Goal: Task Accomplishment & Management: Use online tool/utility

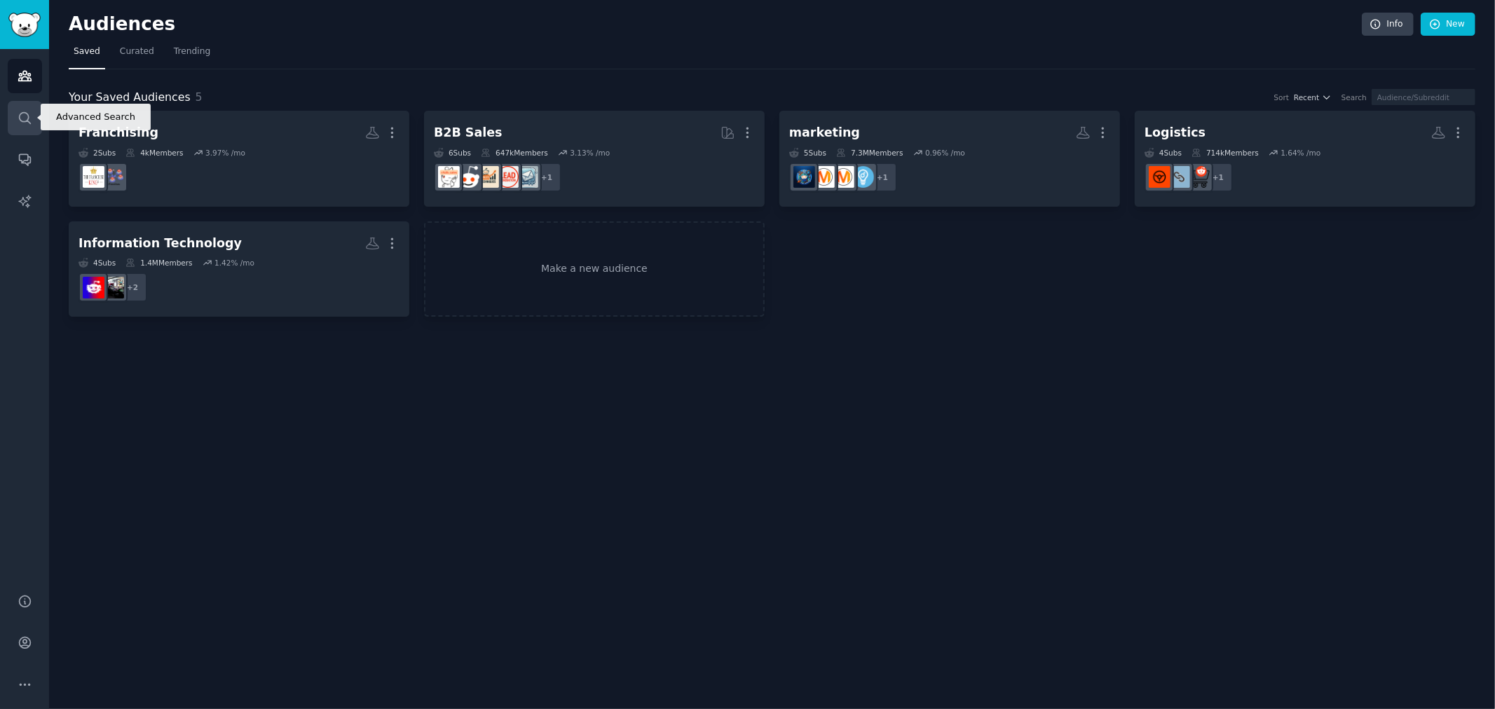
click at [24, 122] on icon "Sidebar" at bounding box center [25, 118] width 15 height 15
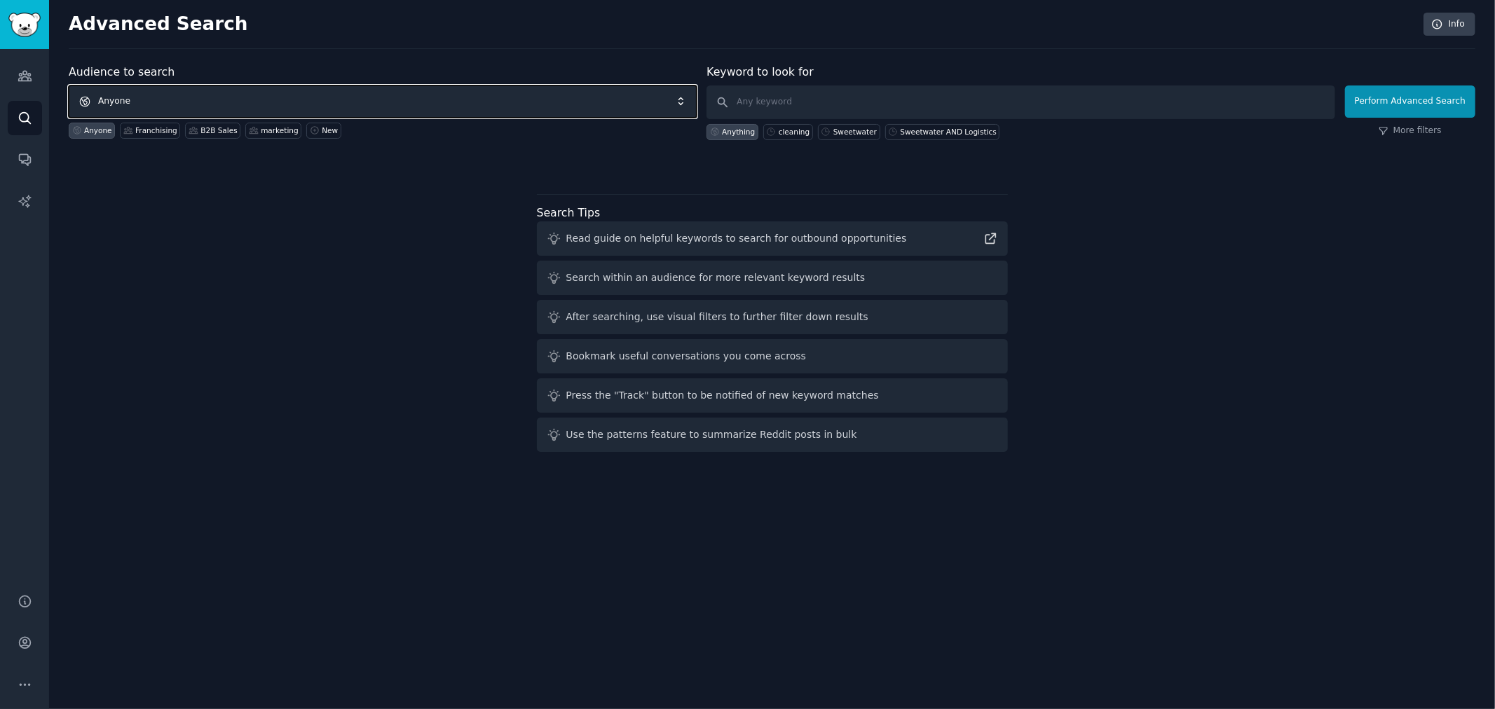
click at [163, 102] on span "Anyone" at bounding box center [383, 102] width 628 height 32
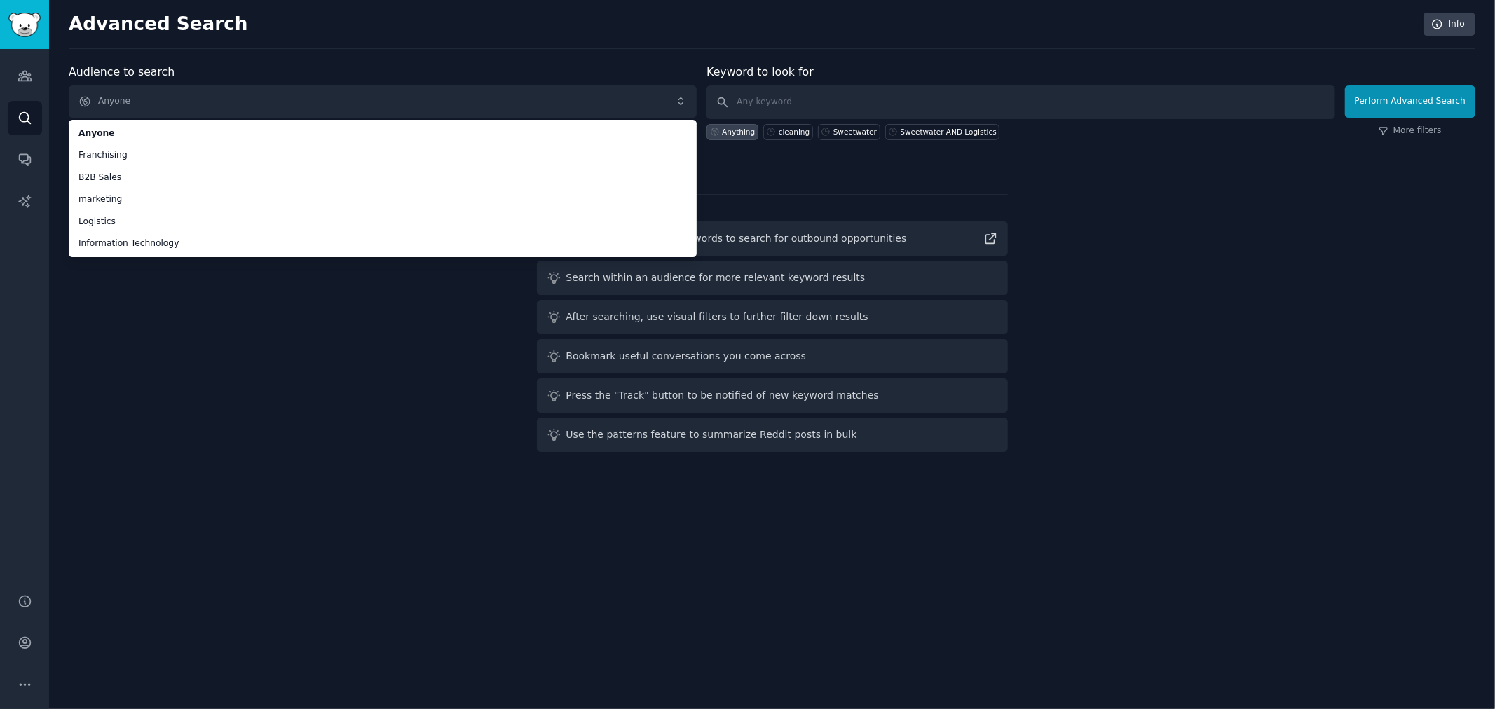
click at [297, 341] on div "Audience to search Anyone Anyone Franchising B2B Sales marketing Logistics Info…" at bounding box center [772, 261] width 1407 height 394
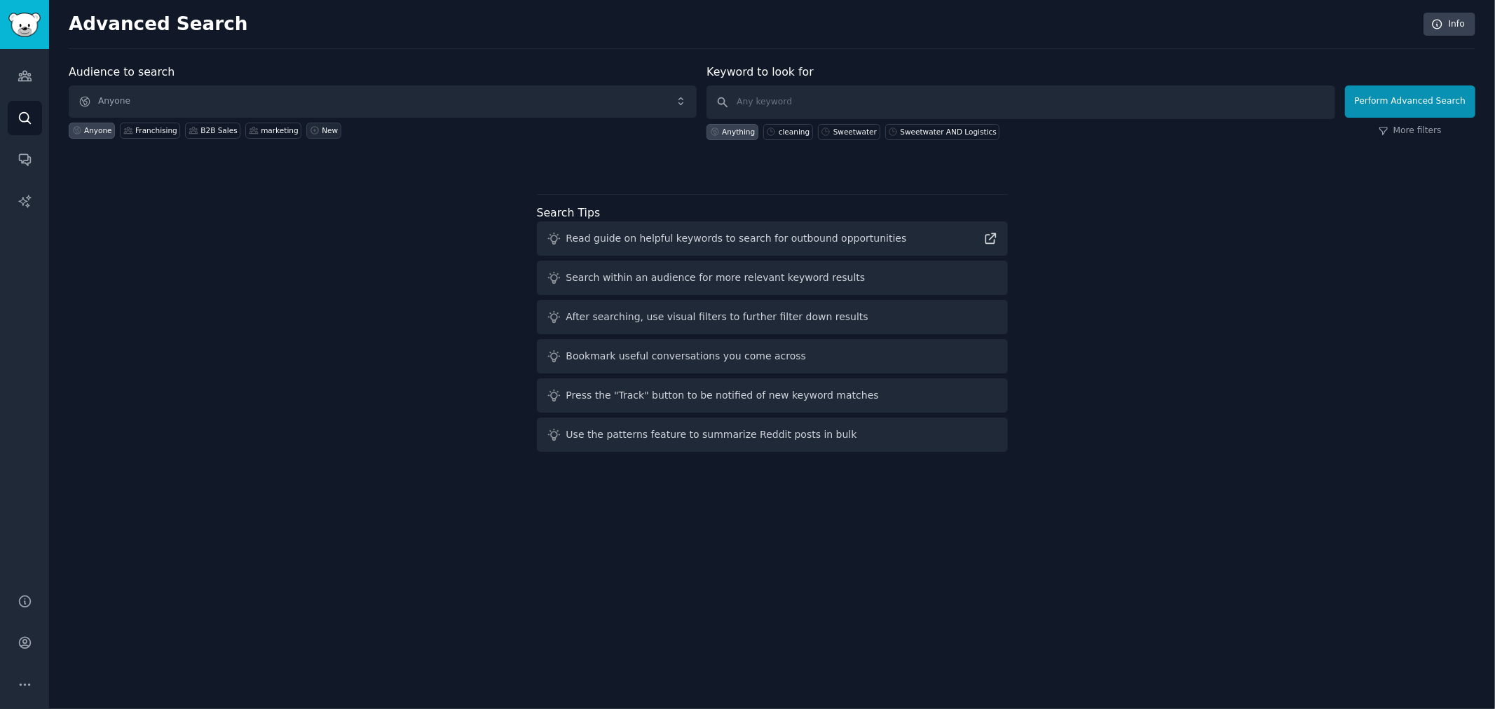
click at [310, 128] on icon at bounding box center [314, 131] width 8 height 8
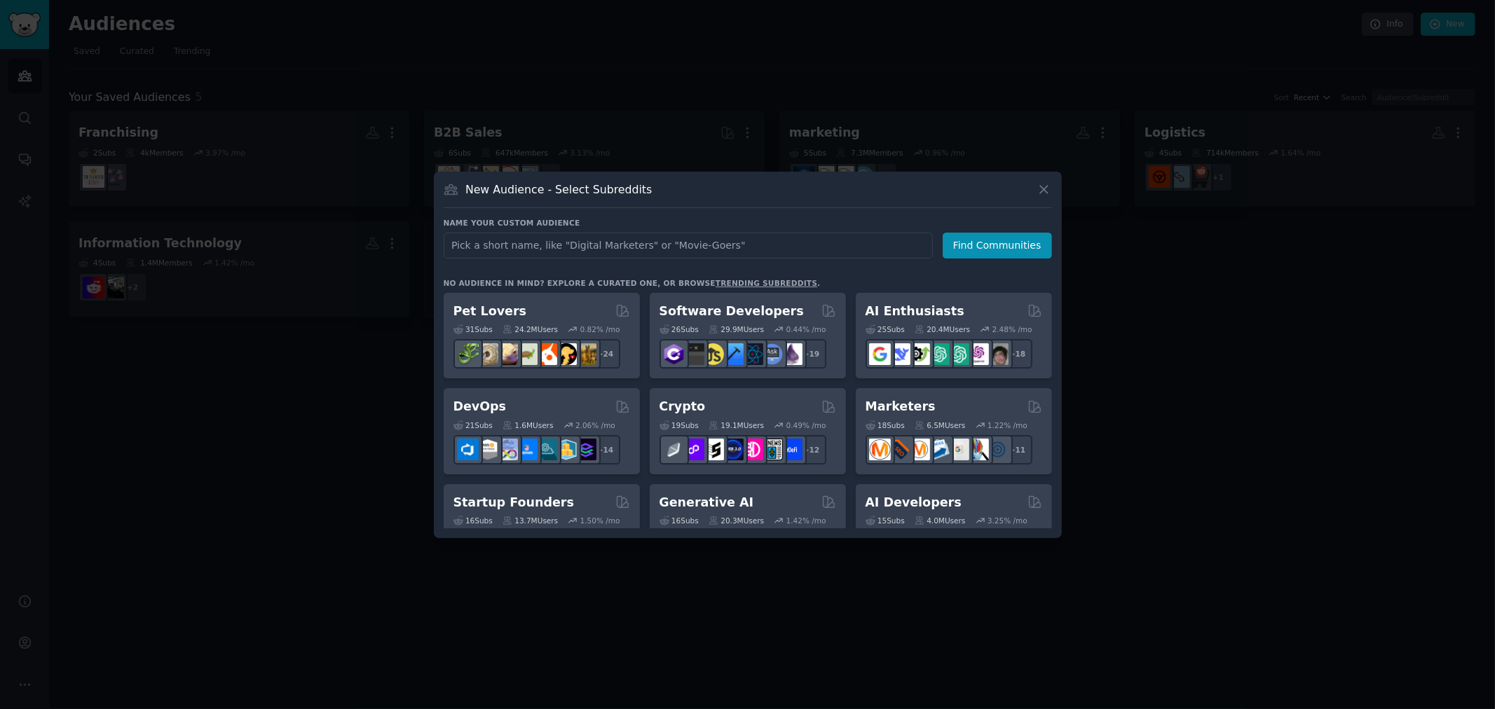
click at [597, 241] on input "text" at bounding box center [688, 246] width 489 height 26
type input "accounting"
click button "Find Communities" at bounding box center [997, 246] width 109 height 26
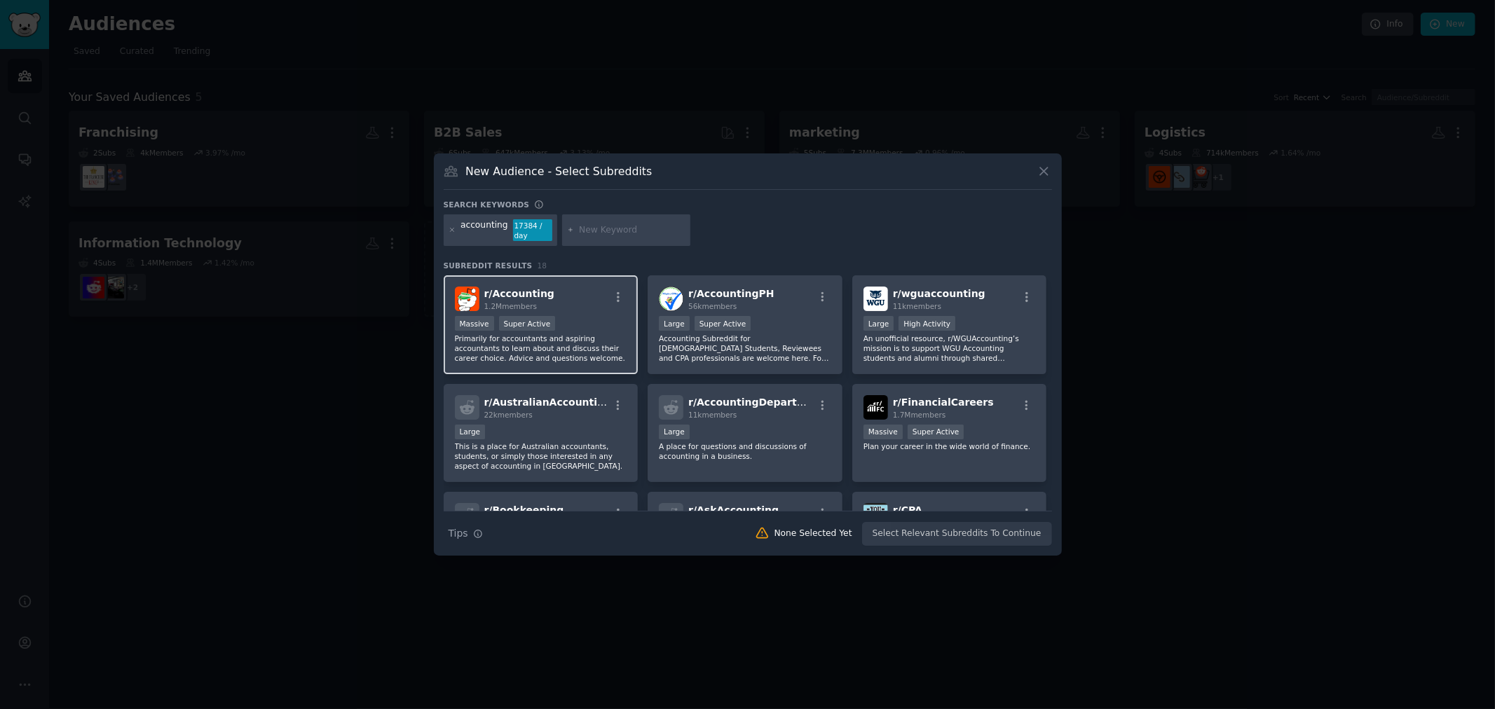
click at [579, 340] on p "Primarily for accountants and aspiring accountants to learn about and discuss t…" at bounding box center [541, 348] width 172 height 29
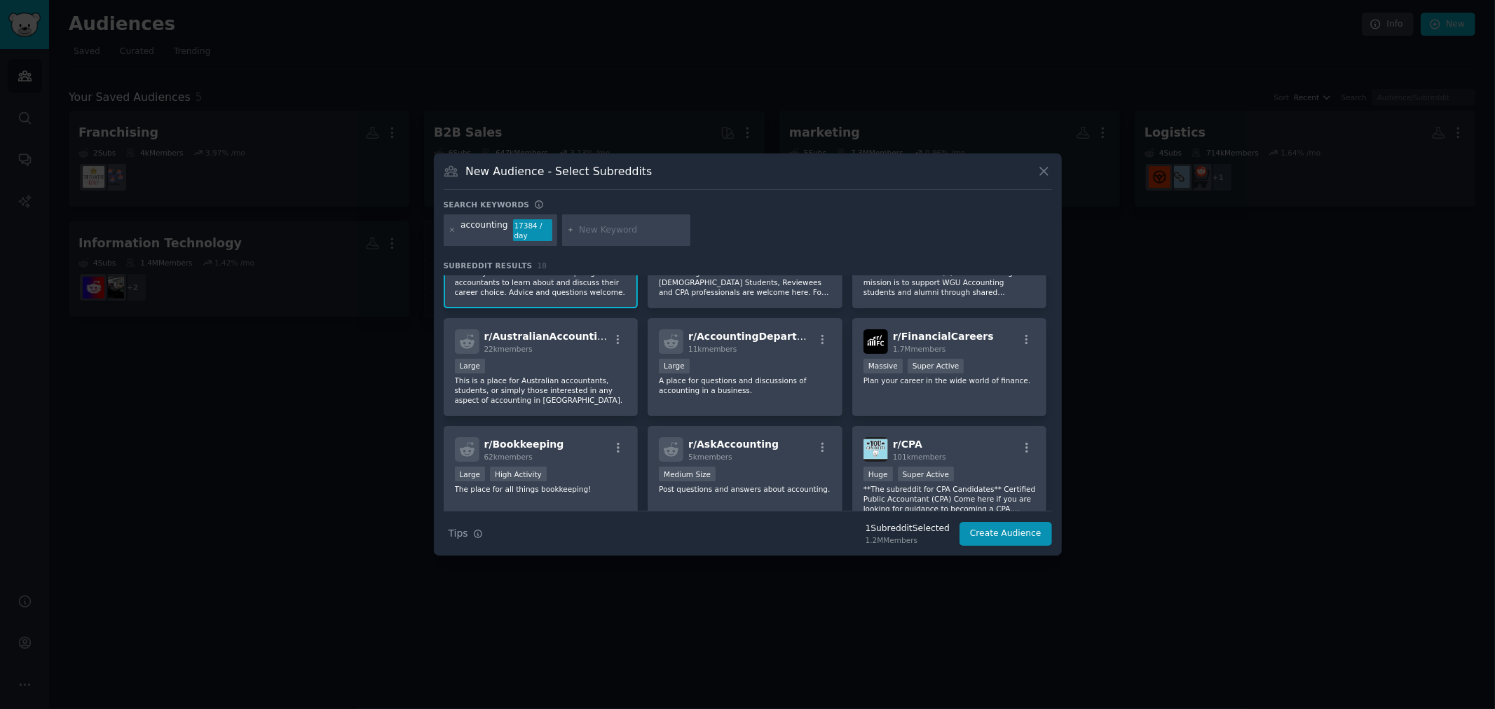
scroll to position [57, 0]
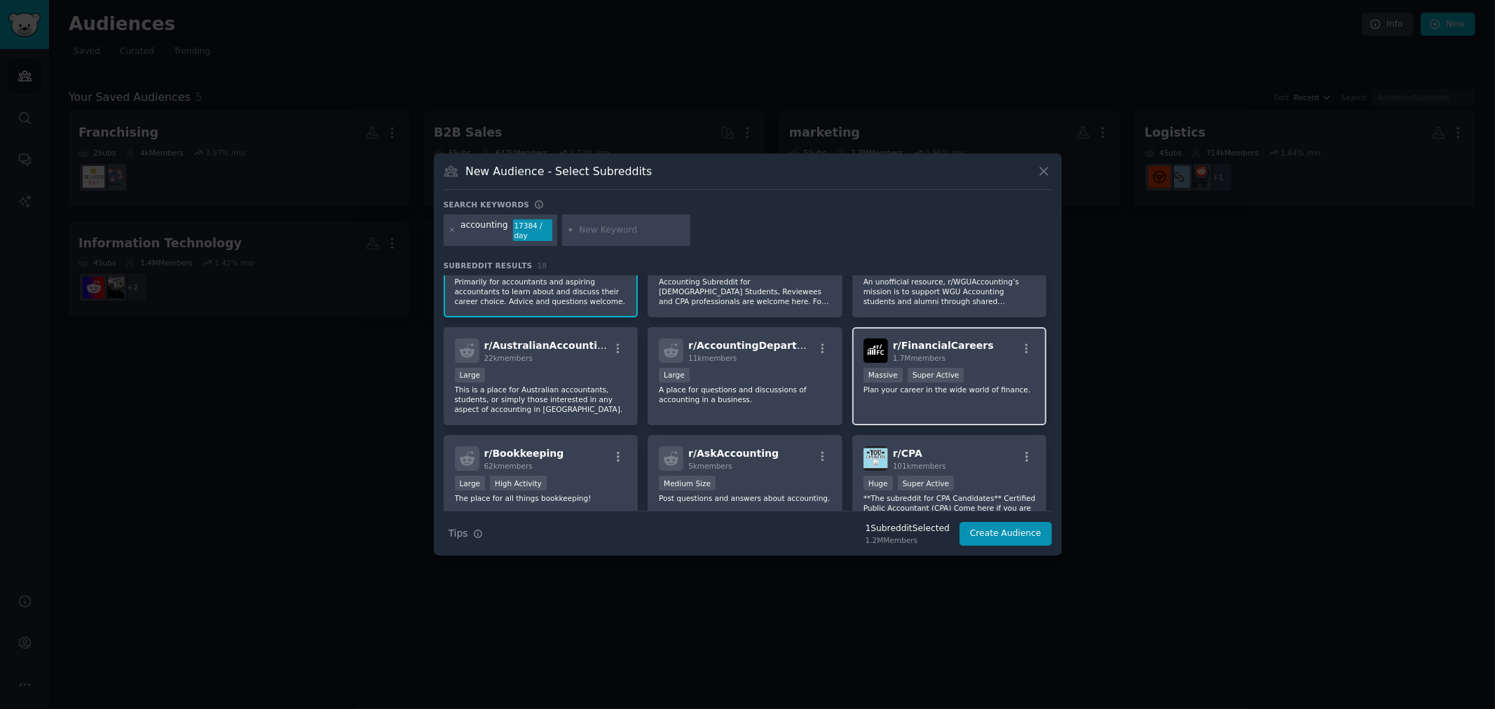
click at [926, 402] on div "r/ FinancialCareers 1.7M members Massive Super Active Plan your career in the w…" at bounding box center [949, 376] width 195 height 99
click at [640, 240] on div at bounding box center [626, 230] width 129 height 32
click at [629, 226] on input "text" at bounding box center [632, 230] width 107 height 13
type input "fraud"
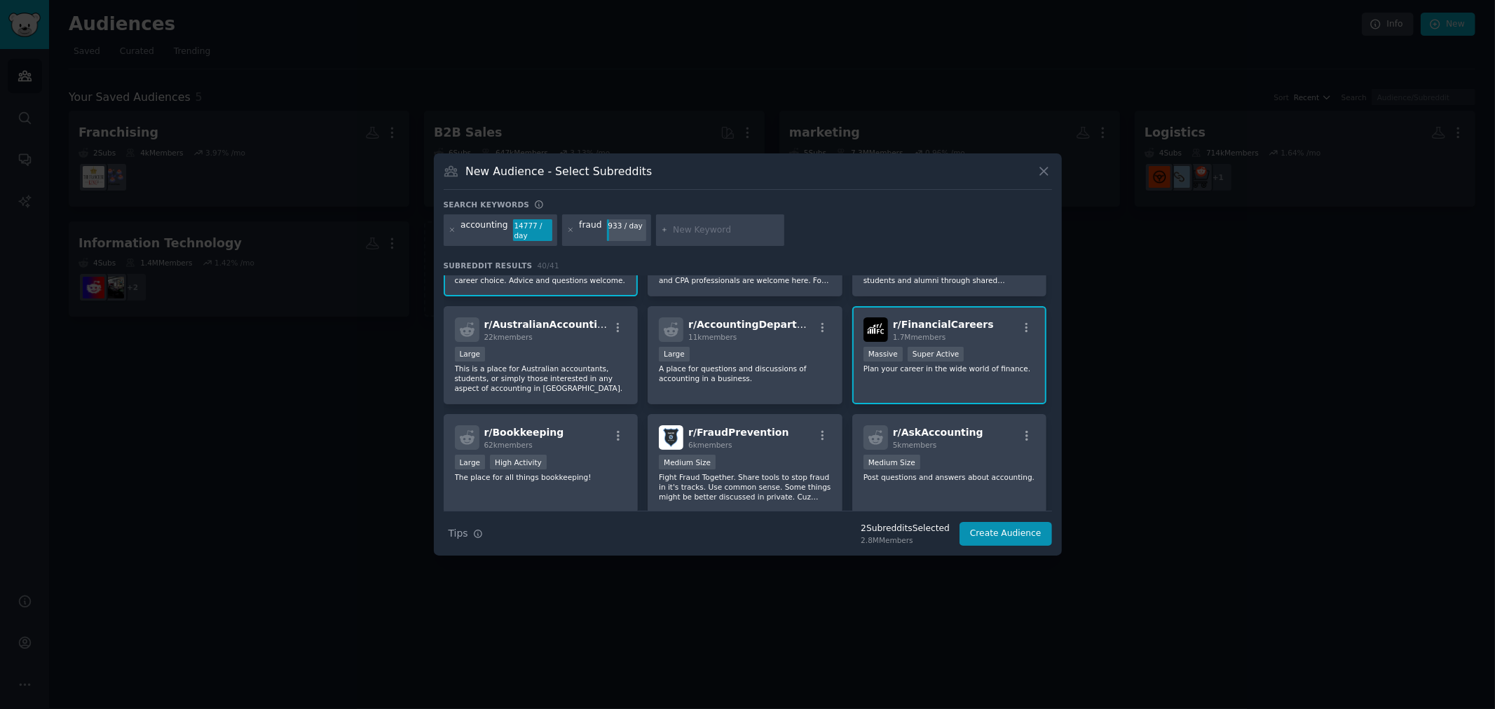
scroll to position [156, 0]
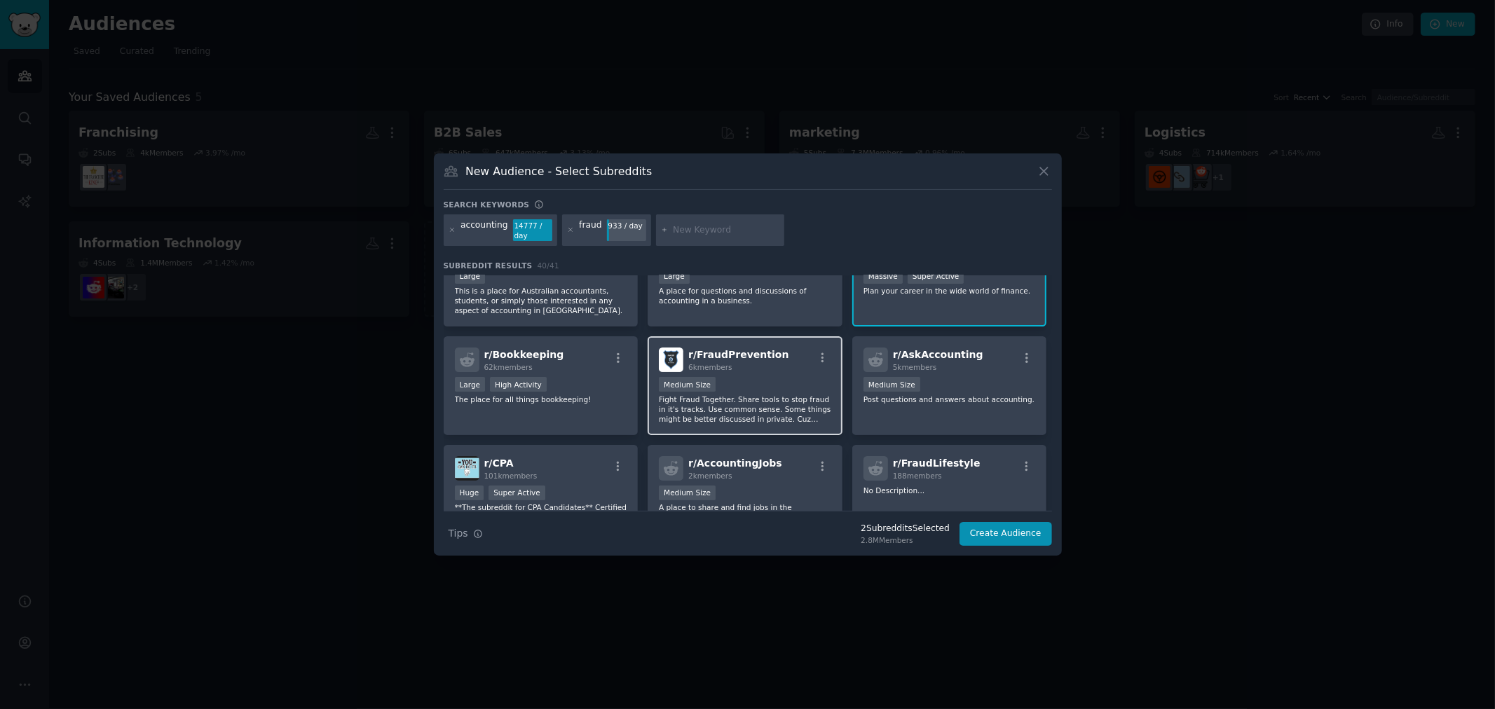
click at [734, 404] on p "Fight Fraud Together. Share tools to stop fraud in it's tracks. Use common sens…" at bounding box center [745, 409] width 172 height 29
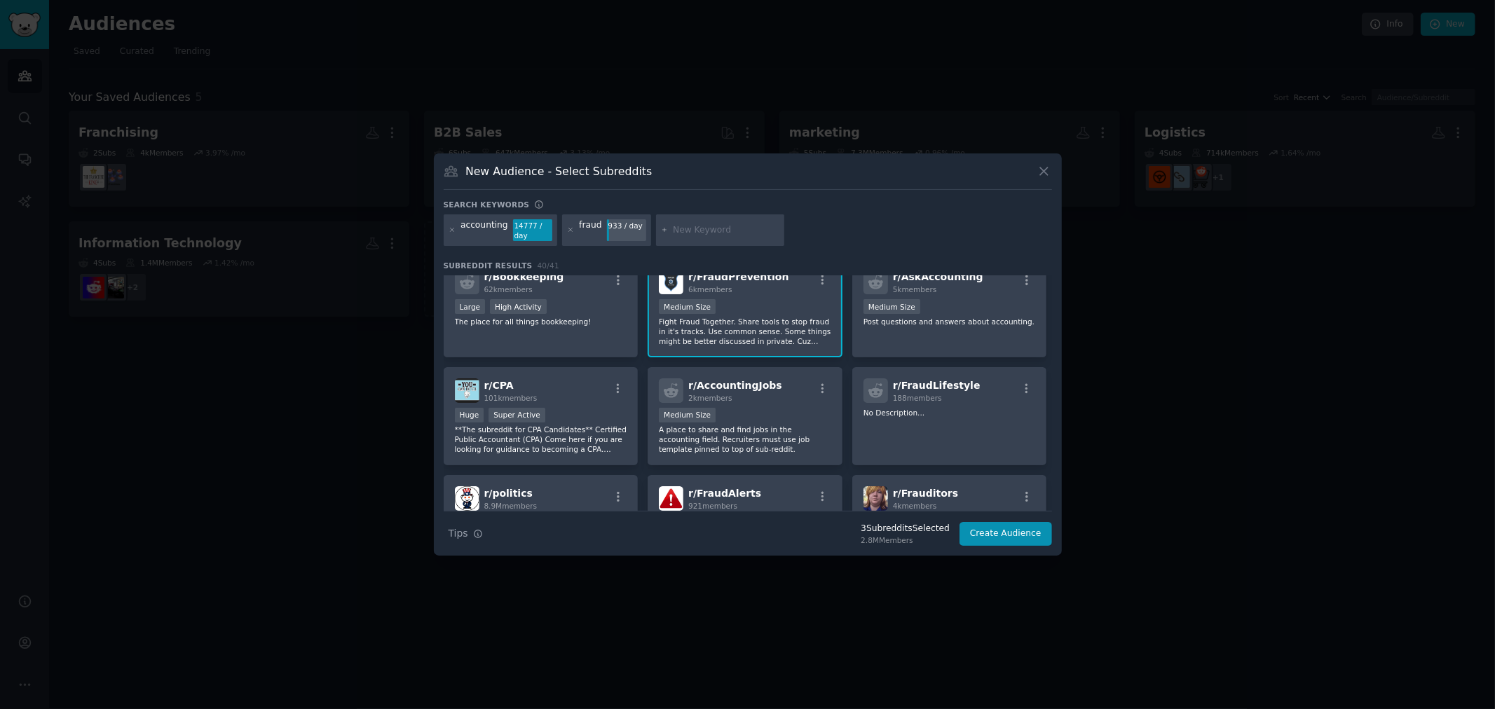
scroll to position [311, 0]
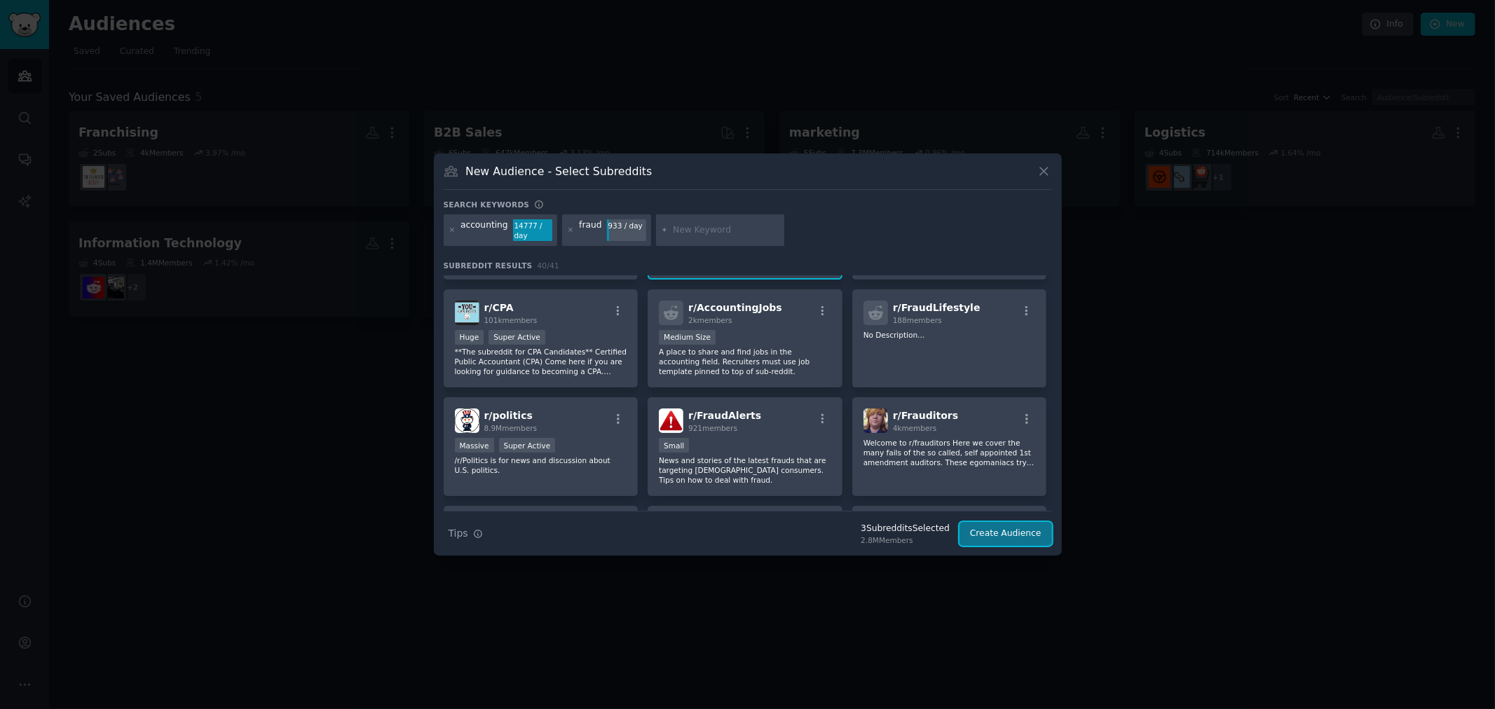
click at [985, 535] on button "Create Audience" at bounding box center [1005, 534] width 93 height 24
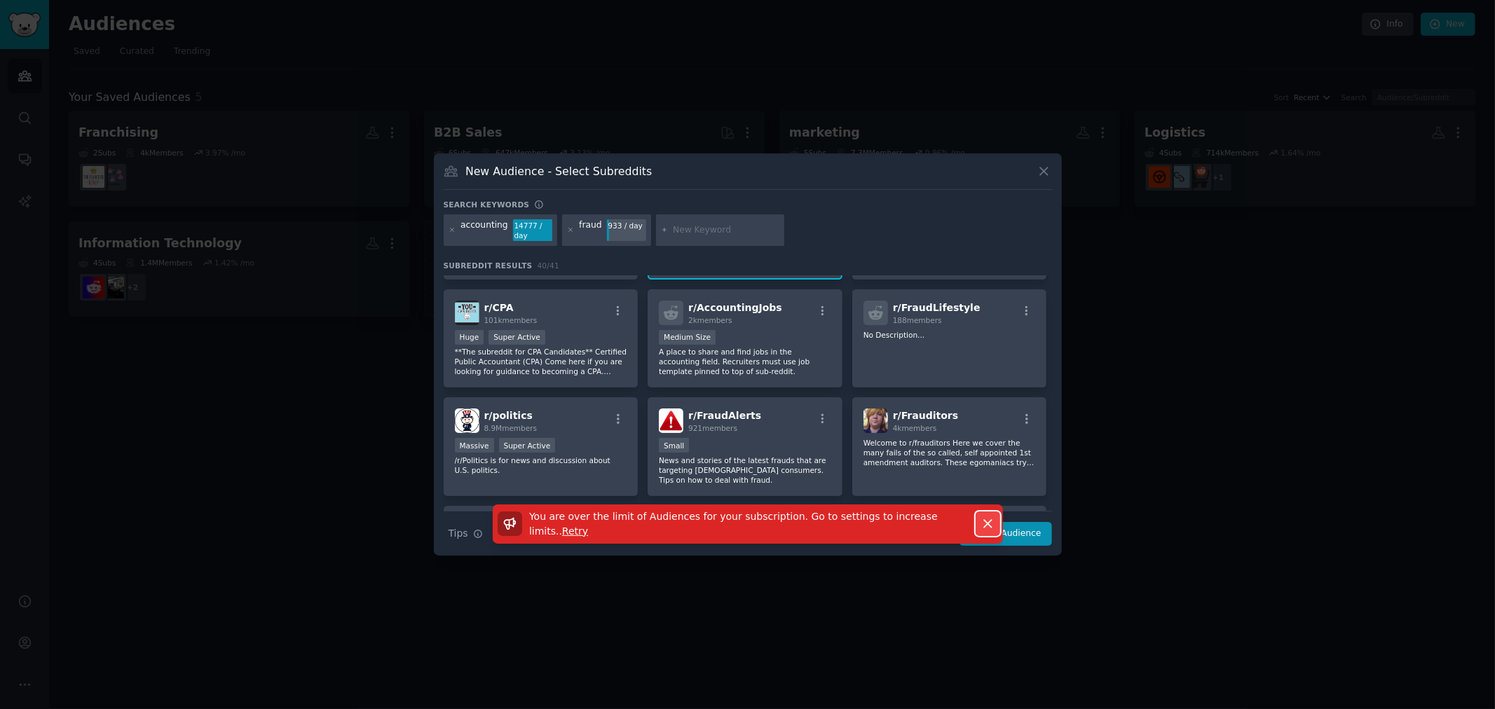
click at [990, 522] on icon "button" at bounding box center [987, 524] width 15 height 15
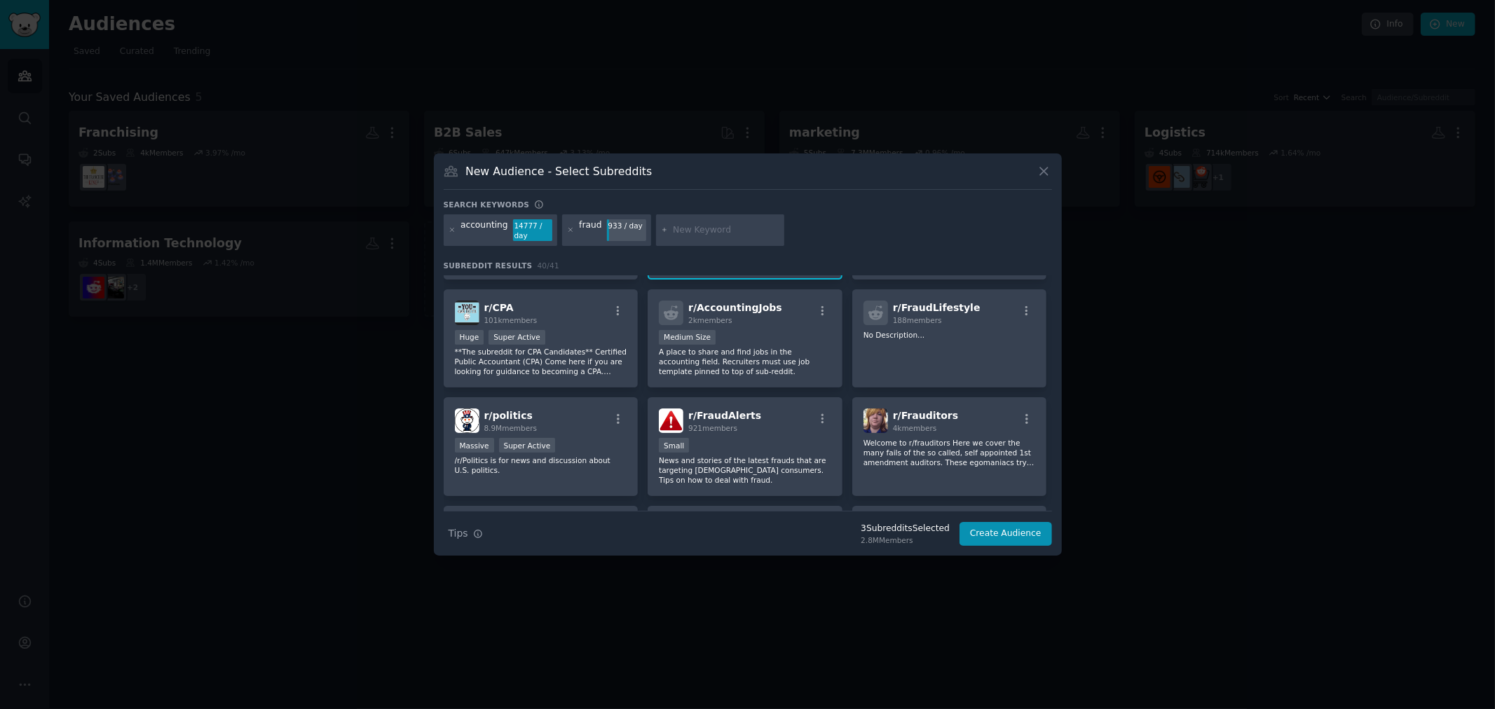
click at [1051, 163] on div "New Audience - Select Subreddits" at bounding box center [748, 176] width 608 height 27
click at [1041, 169] on icon at bounding box center [1044, 171] width 8 height 8
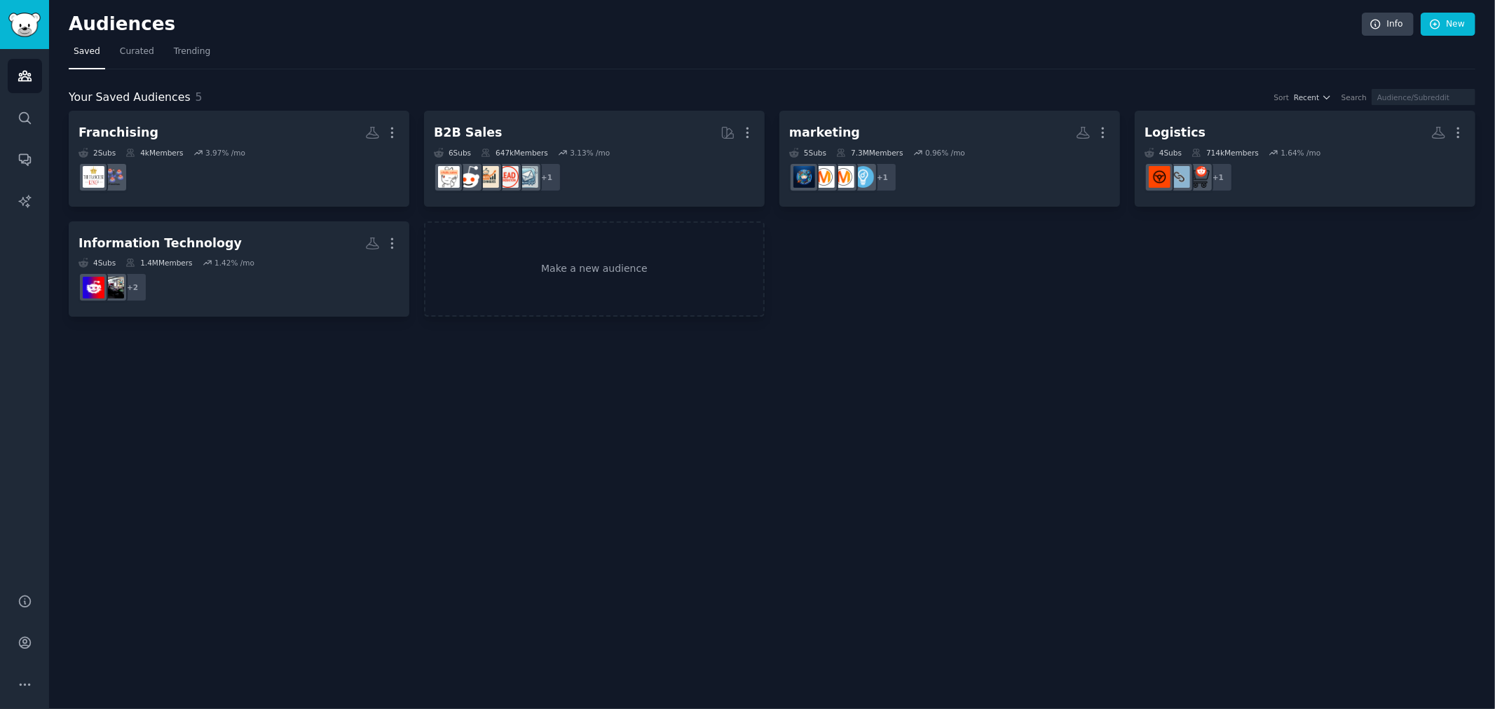
click at [821, 481] on div "Audiences Info New Saved Curated Trending Your Saved Audiences 5 Sort Recent Se…" at bounding box center [772, 354] width 1446 height 709
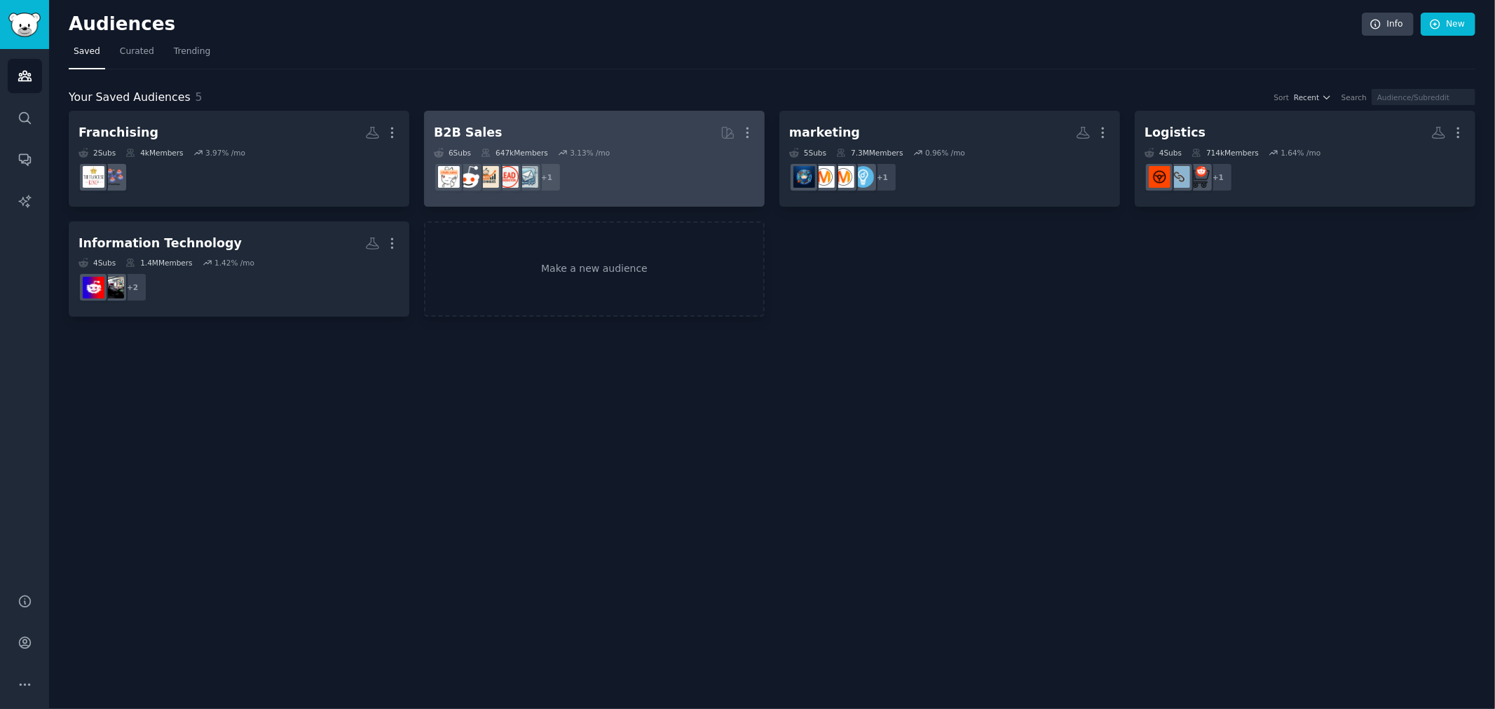
click at [643, 164] on dd "+ 1" at bounding box center [594, 177] width 321 height 39
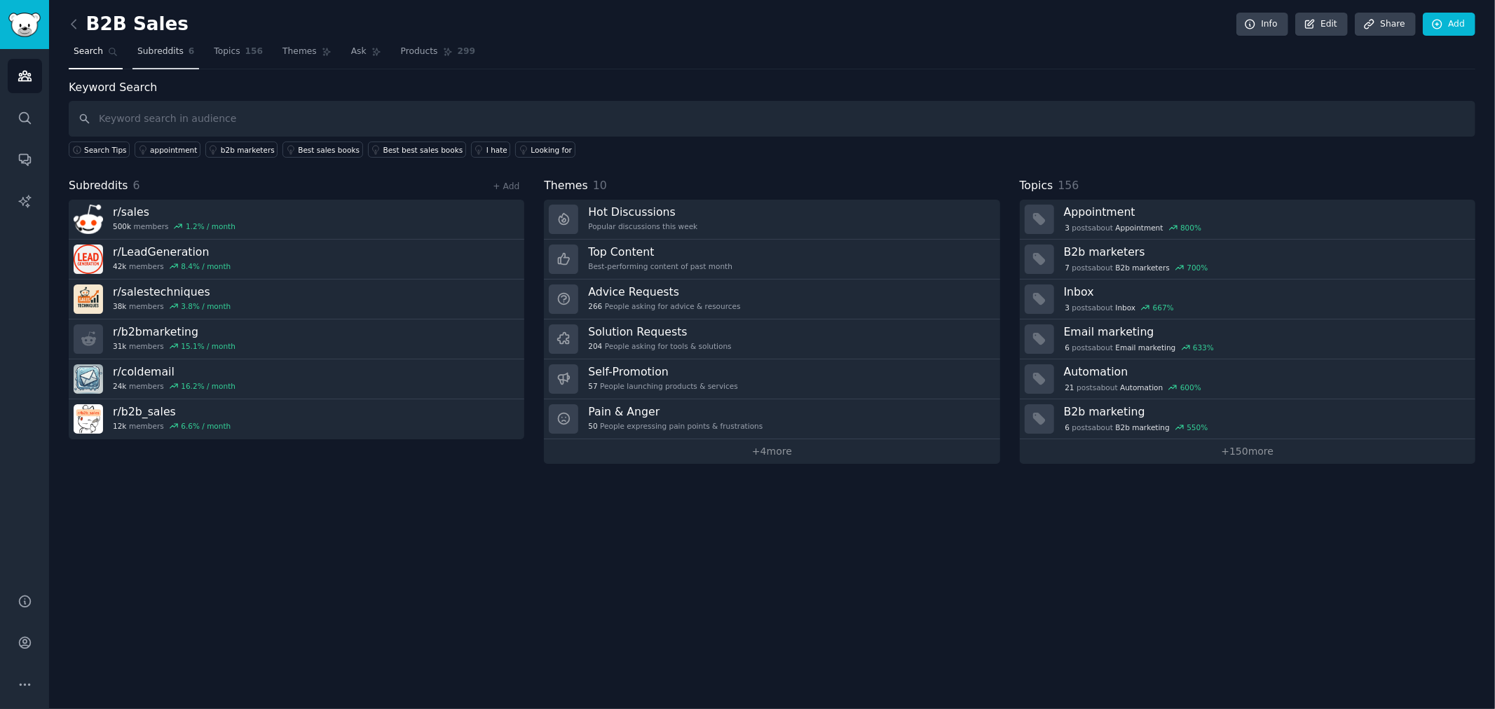
click at [177, 52] on link "Subreddits 6" at bounding box center [165, 55] width 67 height 29
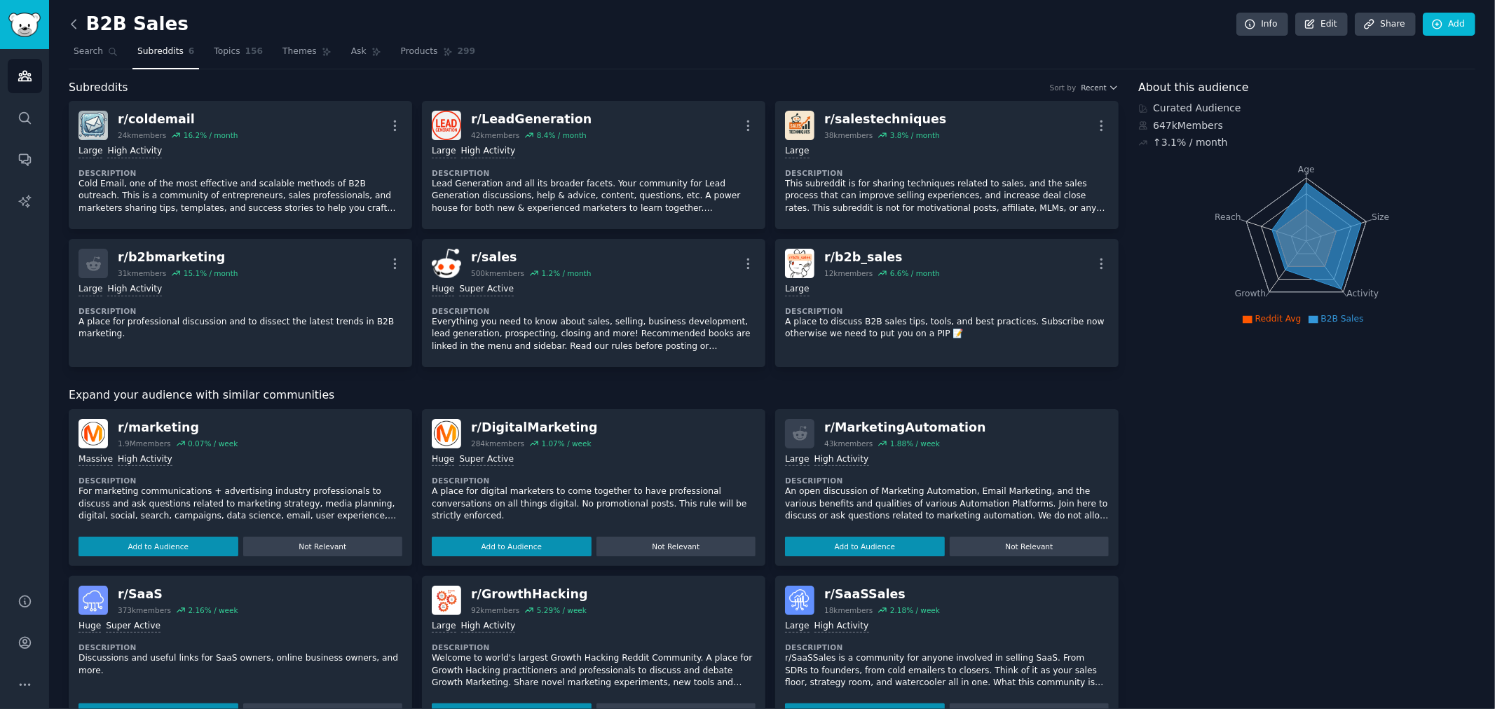
click at [68, 23] on icon at bounding box center [74, 24] width 15 height 15
